Goal: Task Accomplishment & Management: Manage account settings

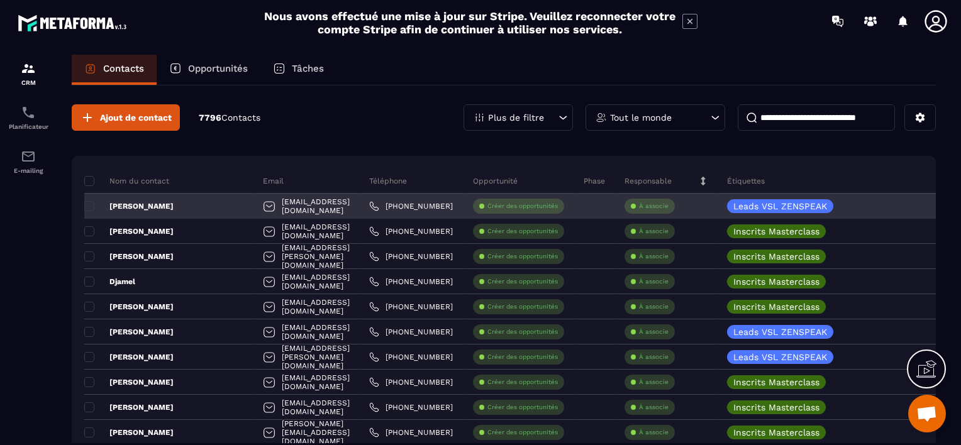
drag, startPoint x: 650, startPoint y: 206, endPoint x: 637, endPoint y: 206, distance: 12.6
click at [637, 206] on div "À associe" at bounding box center [649, 206] width 50 height 15
click at [647, 206] on p "À associe" at bounding box center [654, 206] width 30 height 9
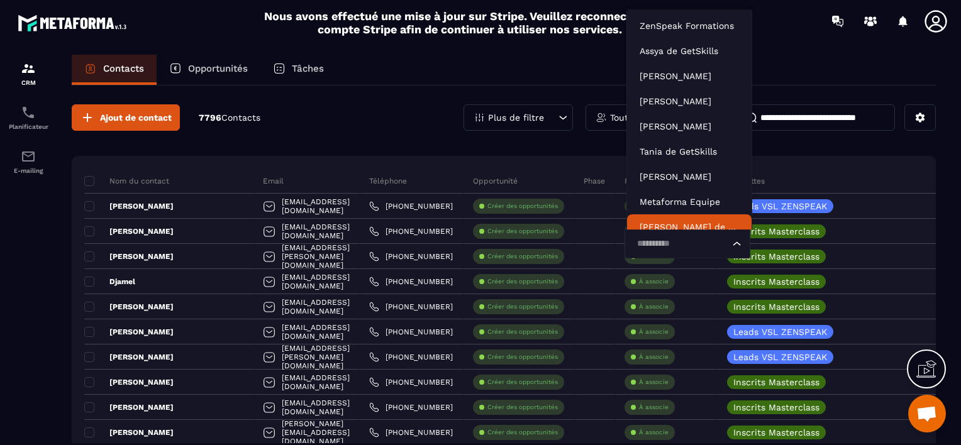
scroll to position [9, 0]
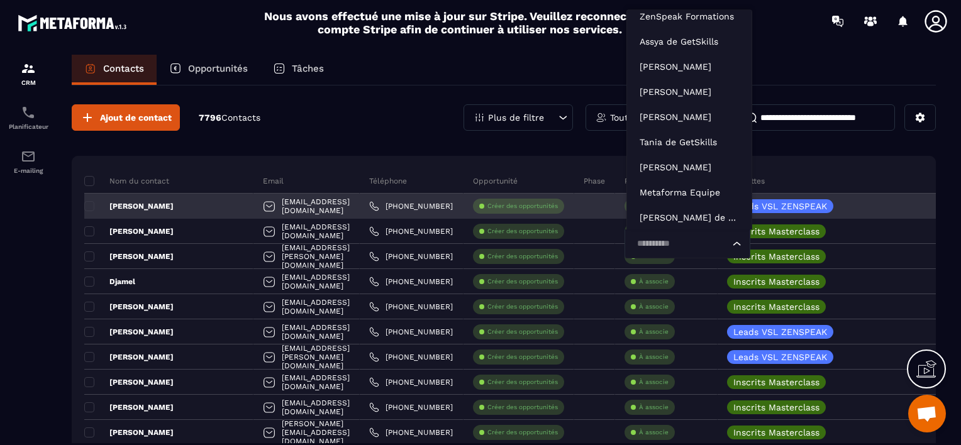
click at [649, 243] on input "Search for option" at bounding box center [680, 244] width 97 height 14
type input "***"
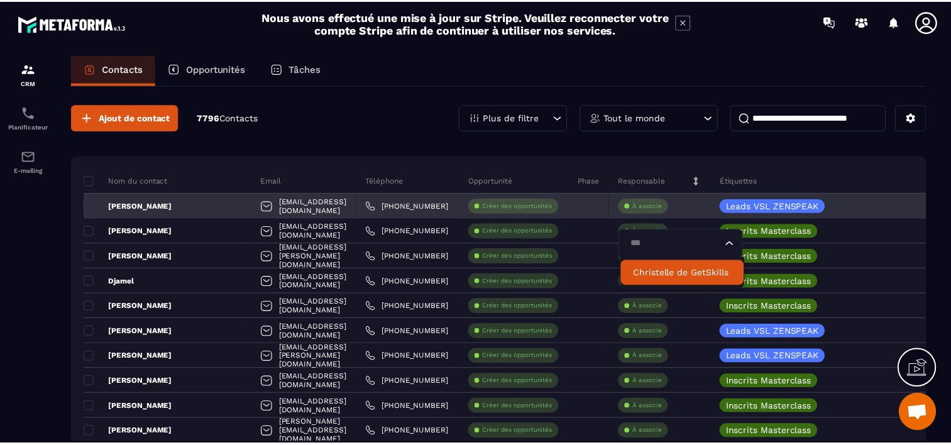
scroll to position [0, 0]
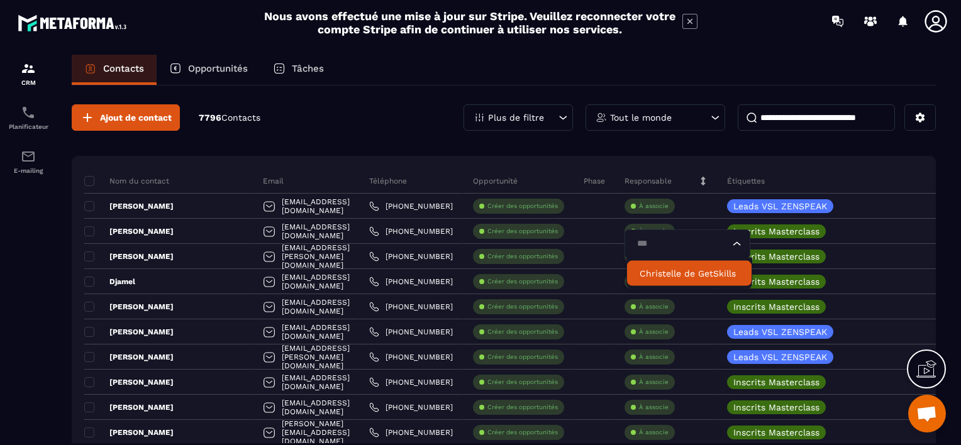
click at [649, 276] on p "Christelle de GetSkills" at bounding box center [688, 273] width 99 height 13
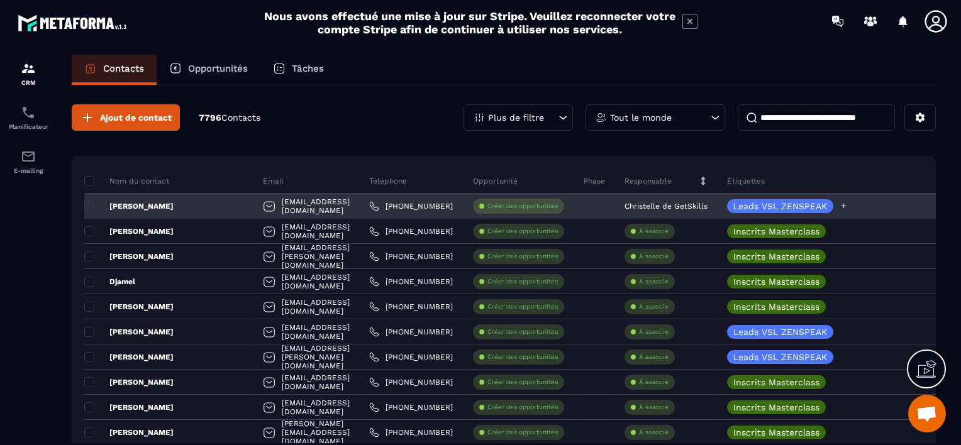
click at [844, 206] on icon at bounding box center [843, 206] width 8 height 8
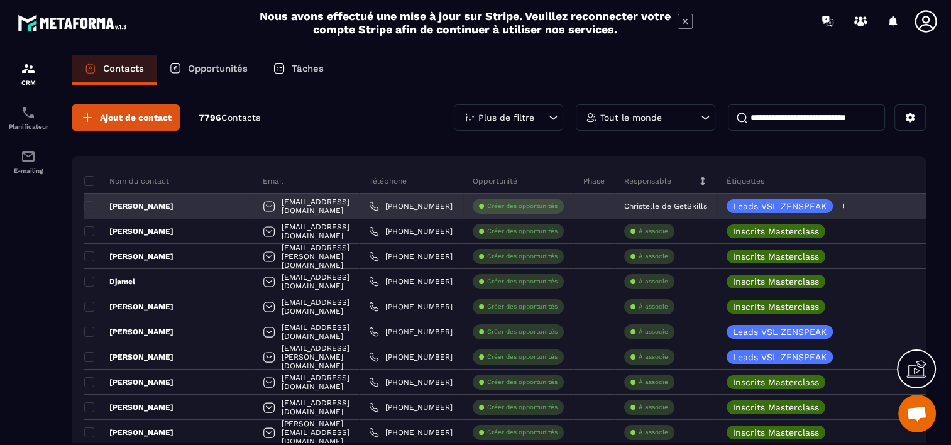
scroll to position [31, 0]
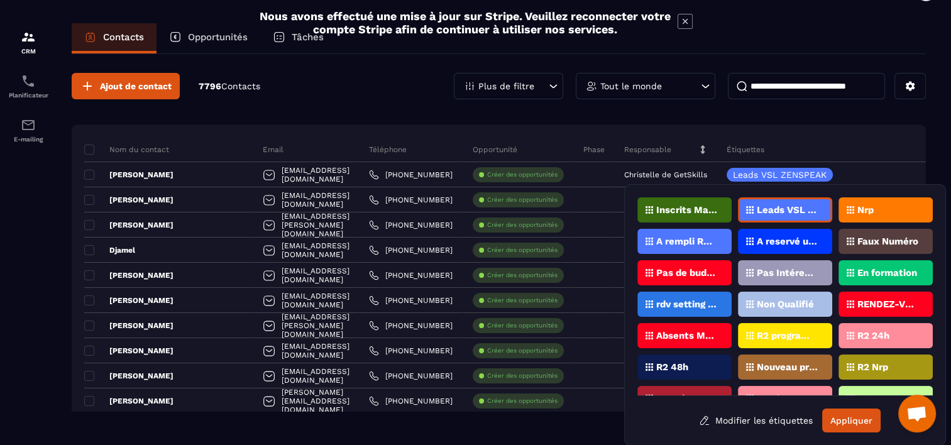
click at [860, 207] on p "Nrp" at bounding box center [866, 210] width 16 height 9
click at [858, 426] on button "Appliquer" at bounding box center [851, 421] width 58 height 24
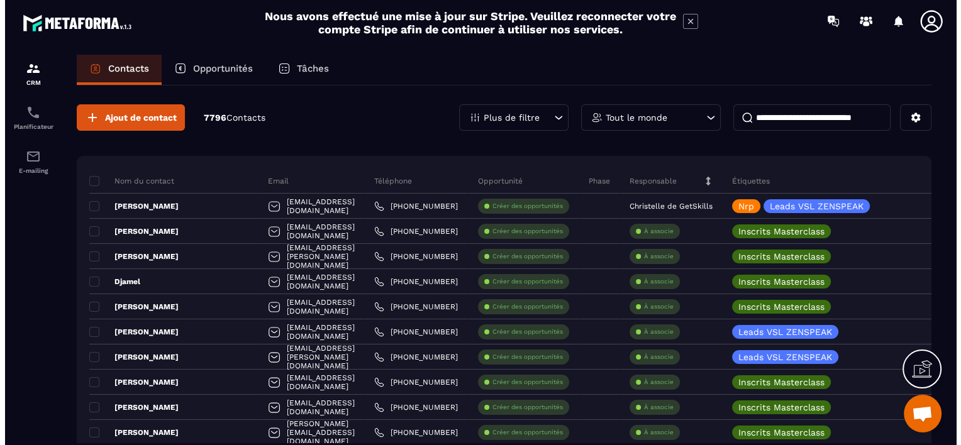
scroll to position [0, 0]
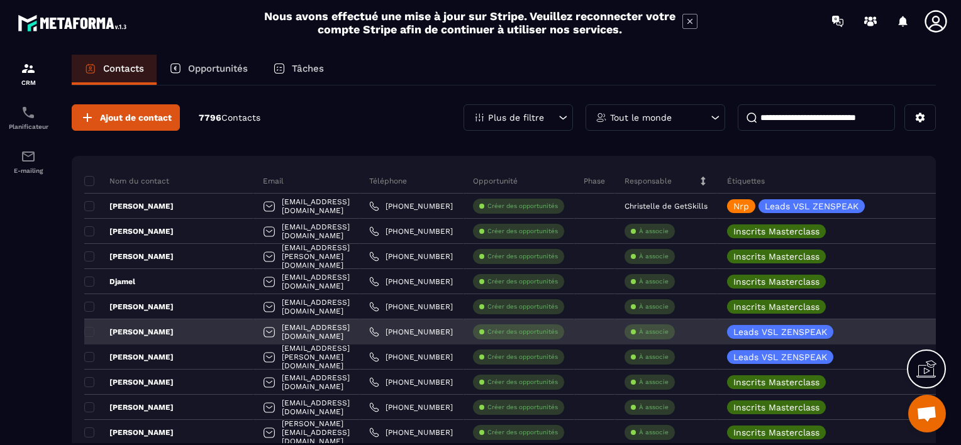
click at [650, 331] on p "À associe" at bounding box center [654, 332] width 30 height 9
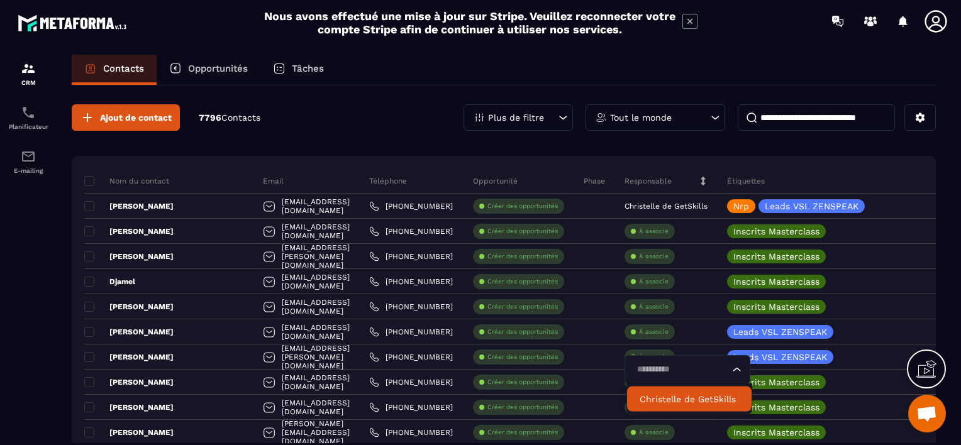
click at [664, 396] on p "Christelle de GetSkills" at bounding box center [688, 399] width 99 height 13
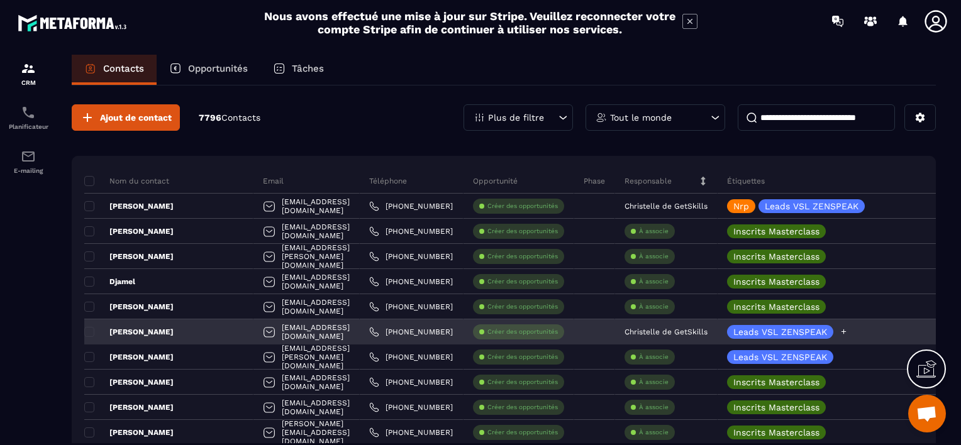
click at [844, 331] on icon at bounding box center [843, 332] width 8 height 8
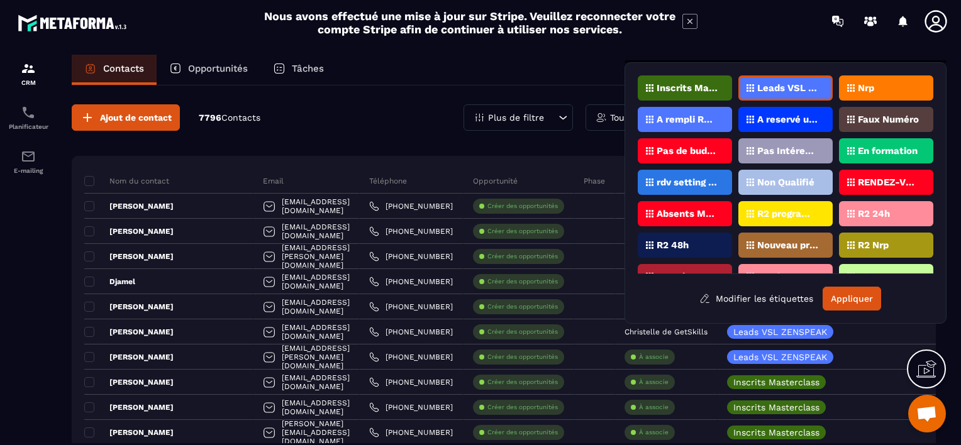
click at [862, 84] on p "Nrp" at bounding box center [866, 88] width 16 height 9
click at [862, 293] on button "Appliquer" at bounding box center [851, 299] width 58 height 24
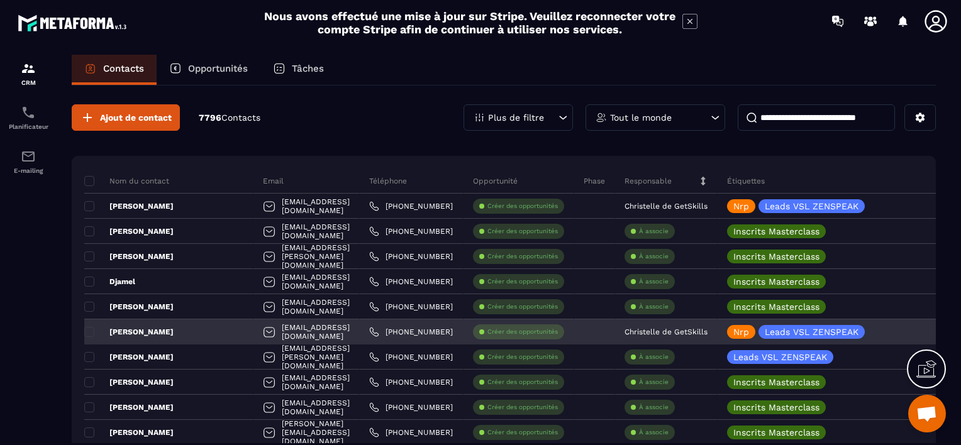
click at [305, 335] on div "[EMAIL_ADDRESS][DOMAIN_NAME]" at bounding box center [306, 331] width 106 height 25
click at [304, 328] on div "[EMAIL_ADDRESS][DOMAIN_NAME]" at bounding box center [306, 331] width 106 height 25
click at [253, 327] on div "[EMAIL_ADDRESS][DOMAIN_NAME]" at bounding box center [306, 331] width 106 height 25
click at [109, 329] on p "[PERSON_NAME]" at bounding box center [128, 332] width 89 height 10
